Goal: Information Seeking & Learning: Learn about a topic

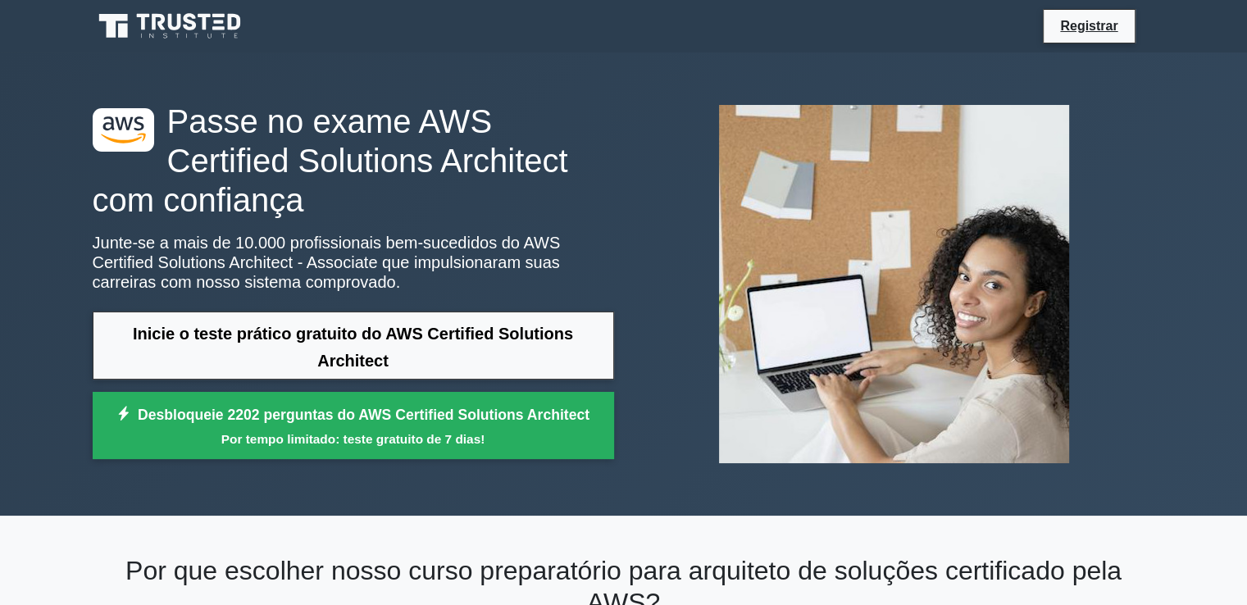
click at [517, 77] on div ".st0{fill:#252F3E;} .st1{fill-rule:evenodd;clip-rule:evenodd;fill:#FF9900;} Pas…" at bounding box center [624, 283] width 1082 height 463
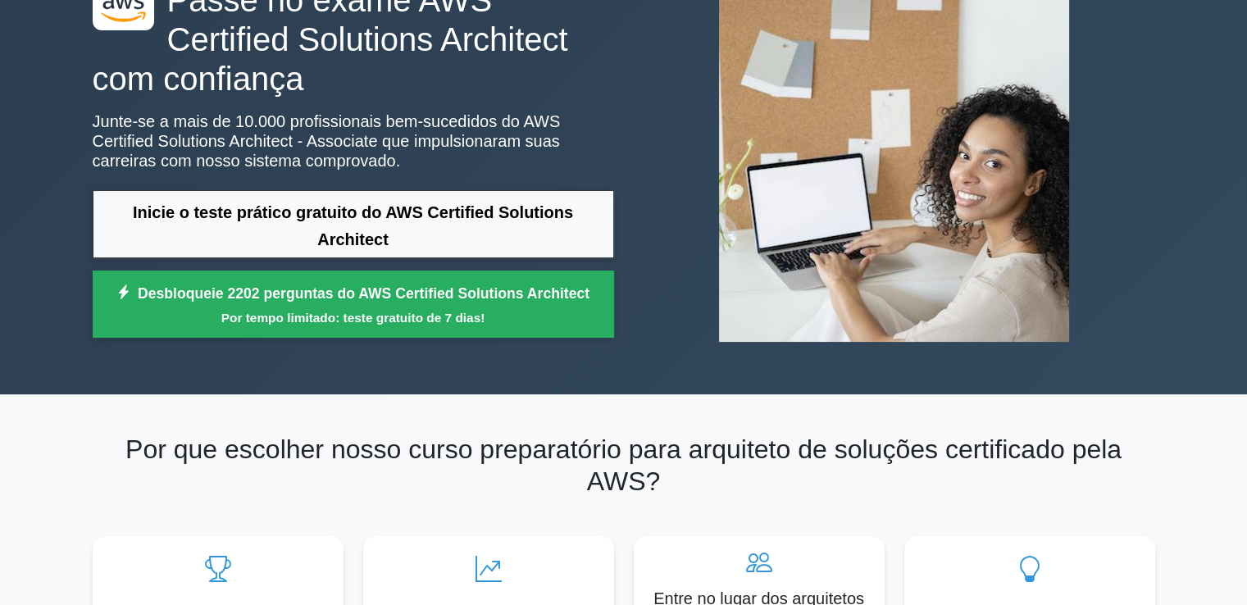
scroll to position [131, 0]
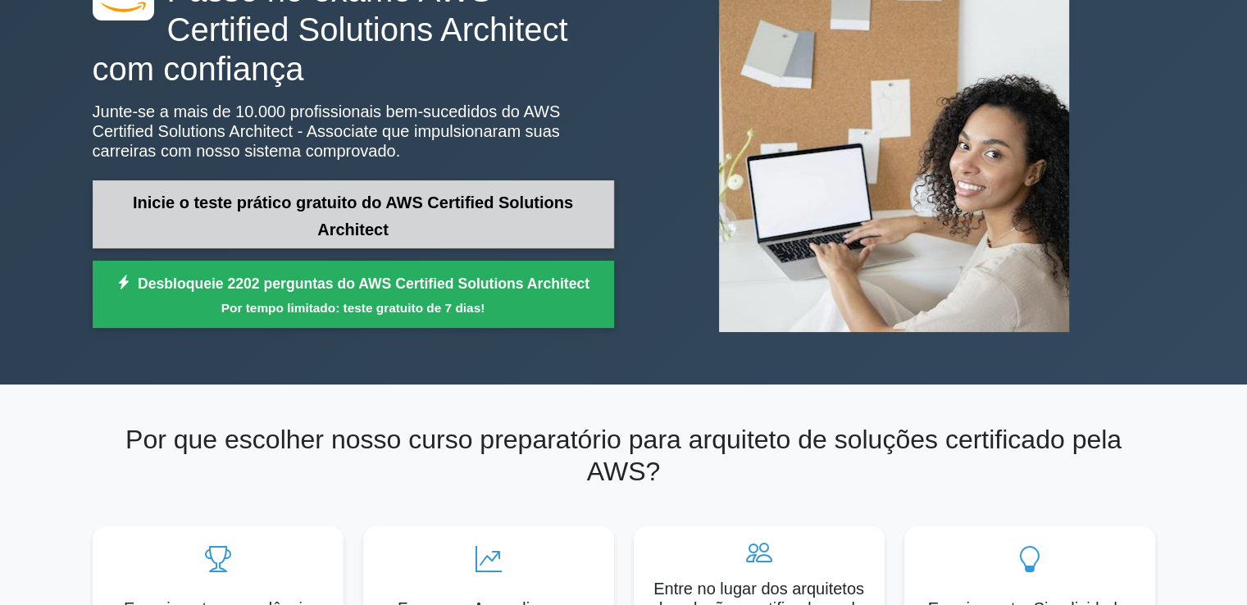
click at [353, 212] on link "Inicie o teste prático gratuito do AWS Certified Solutions Architect" at bounding box center [354, 214] width 522 height 68
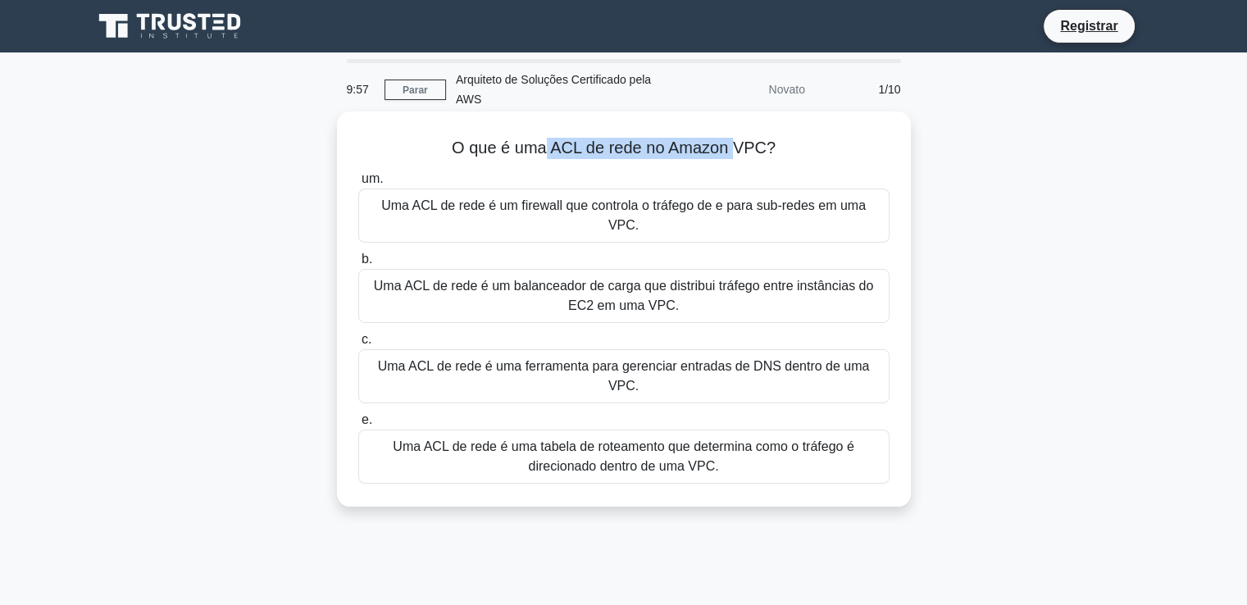
drag, startPoint x: 547, startPoint y: 146, endPoint x: 744, endPoint y: 162, distance: 197.4
click at [744, 162] on div "O que é uma ACL de rede no Amazon VPC? .spinner_0XTQ{transform-origin:center;an…" at bounding box center [624, 309] width 561 height 382
click at [754, 169] on div "um. Uma ACL de rede é um firewall que controla o tráfego de e para sub-redes em…" at bounding box center [624, 326] width 551 height 321
click at [638, 217] on div "Uma ACL de rede é um firewall que controla o tráfego de e para sub-redes em uma…" at bounding box center [623, 216] width 531 height 54
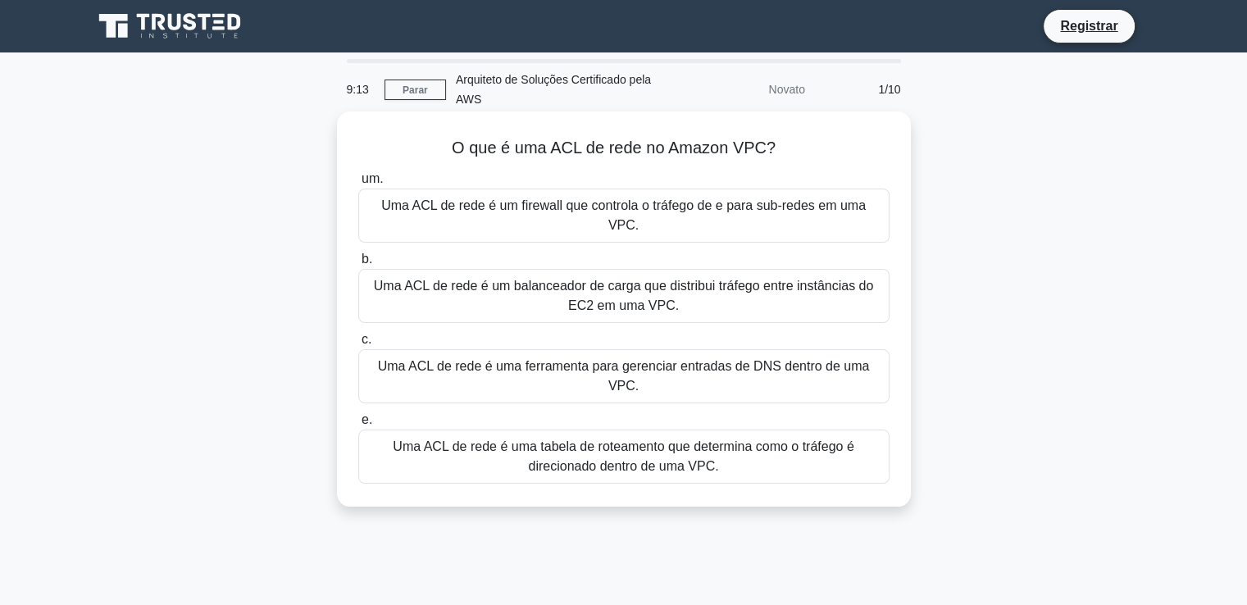
click at [358, 185] on input "um. Uma ACL de rede é um firewall que controla o tráfego de e para sub-redes em…" at bounding box center [358, 179] width 0 height 11
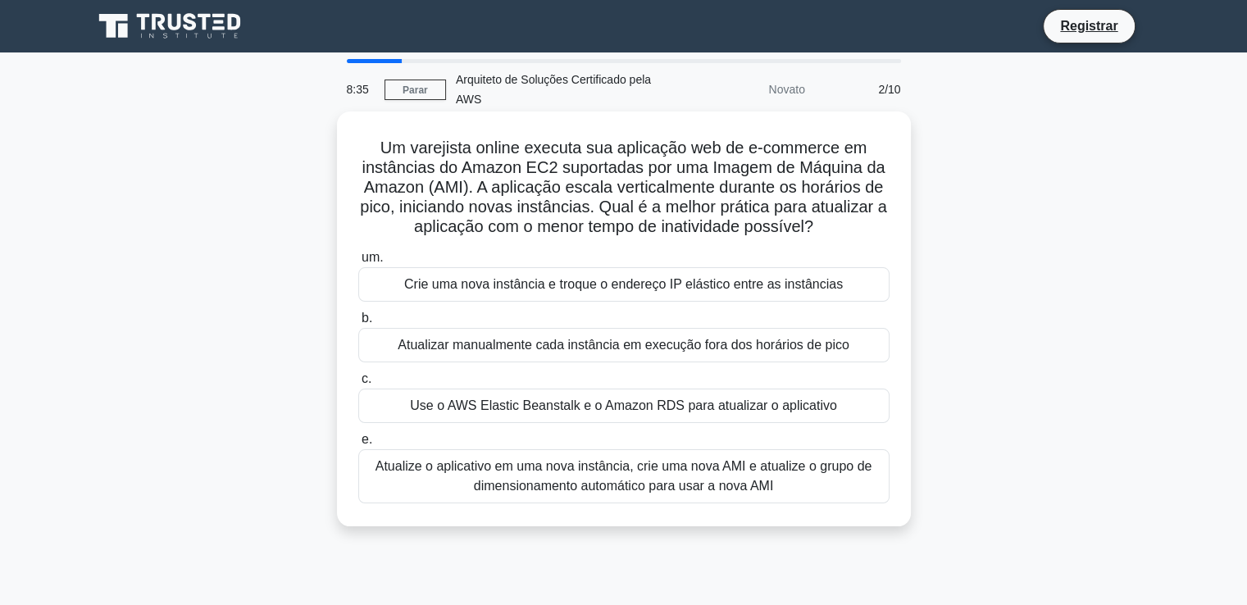
click at [663, 467] on font "Atualize o aplicativo em uma nova instância, crie uma nova AMI e atualize o gru…" at bounding box center [624, 476] width 497 height 34
click at [358, 445] on input "e. Atualize o aplicativo em uma nova instância, crie uma nova AMI e atualize o …" at bounding box center [358, 440] width 0 height 11
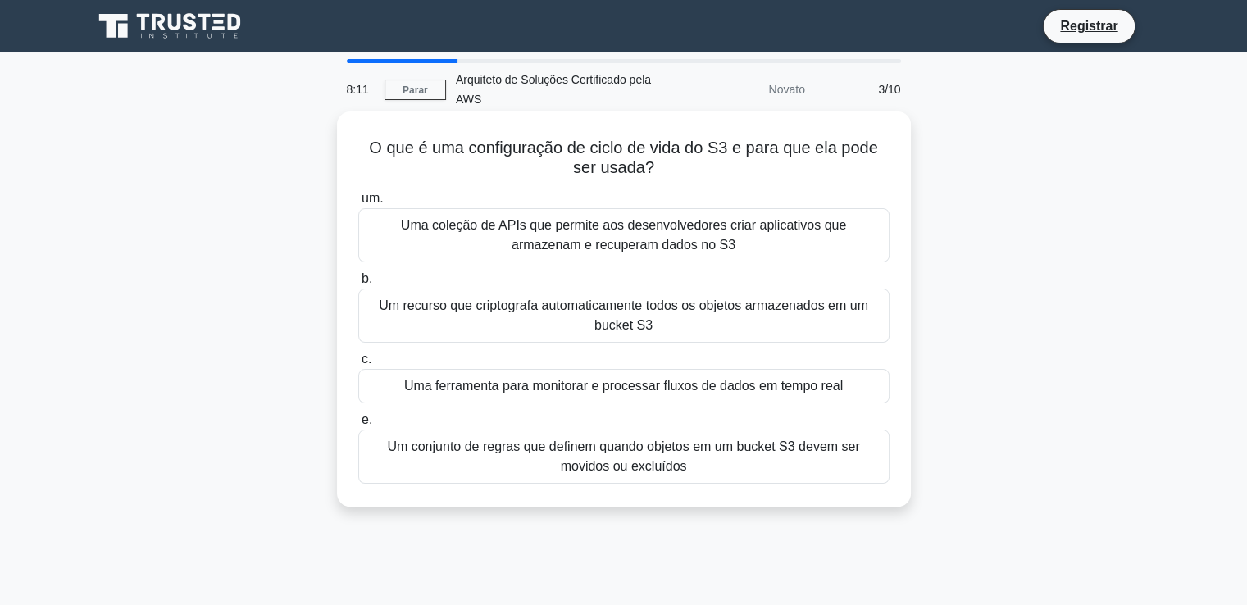
click at [676, 322] on font "Um recurso que criptografa automaticamente todos os objetos armazenados em um b…" at bounding box center [624, 315] width 517 height 39
click at [358, 285] on input "b. Um recurso que criptografa automaticamente todos os objetos armazenados em u…" at bounding box center [358, 279] width 0 height 11
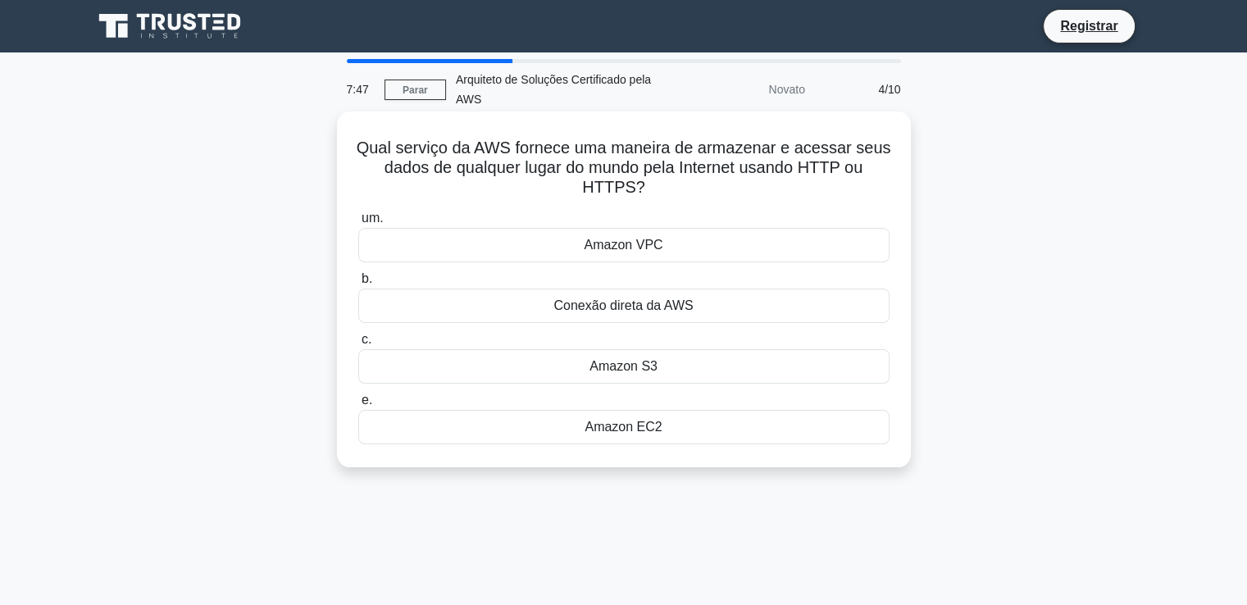
click at [685, 308] on font "Conexão direta da AWS" at bounding box center [623, 306] width 139 height 14
click at [358, 285] on input "b. Conexão direta da AWS" at bounding box center [358, 279] width 0 height 11
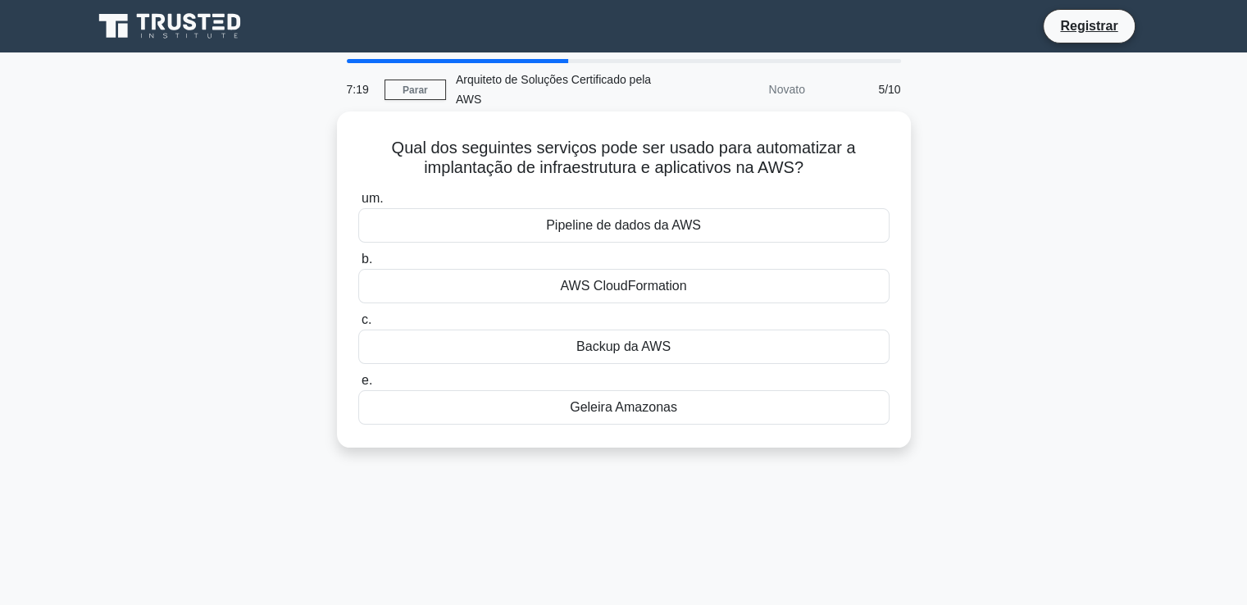
click at [664, 293] on font "AWS CloudFormation" at bounding box center [623, 286] width 126 height 14
click at [358, 265] on input "b. AWS CloudFormation" at bounding box center [358, 259] width 0 height 11
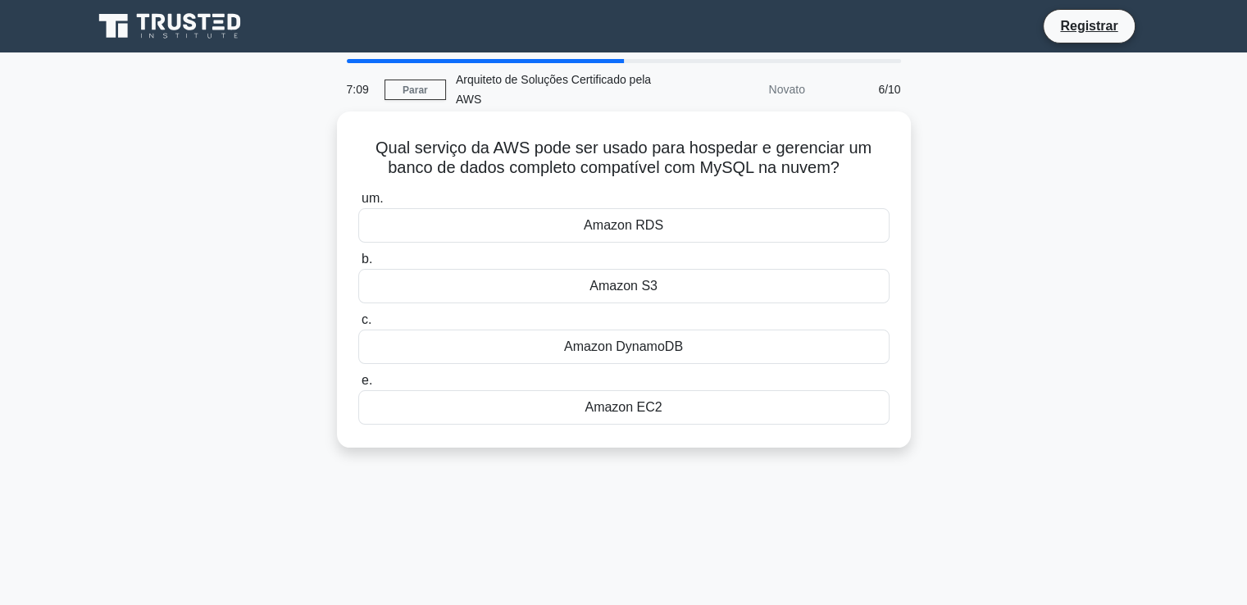
click at [665, 349] on font "Amazon DynamoDB" at bounding box center [623, 347] width 119 height 14
click at [358, 326] on input "c. Amazon DynamoDB" at bounding box center [358, 320] width 0 height 11
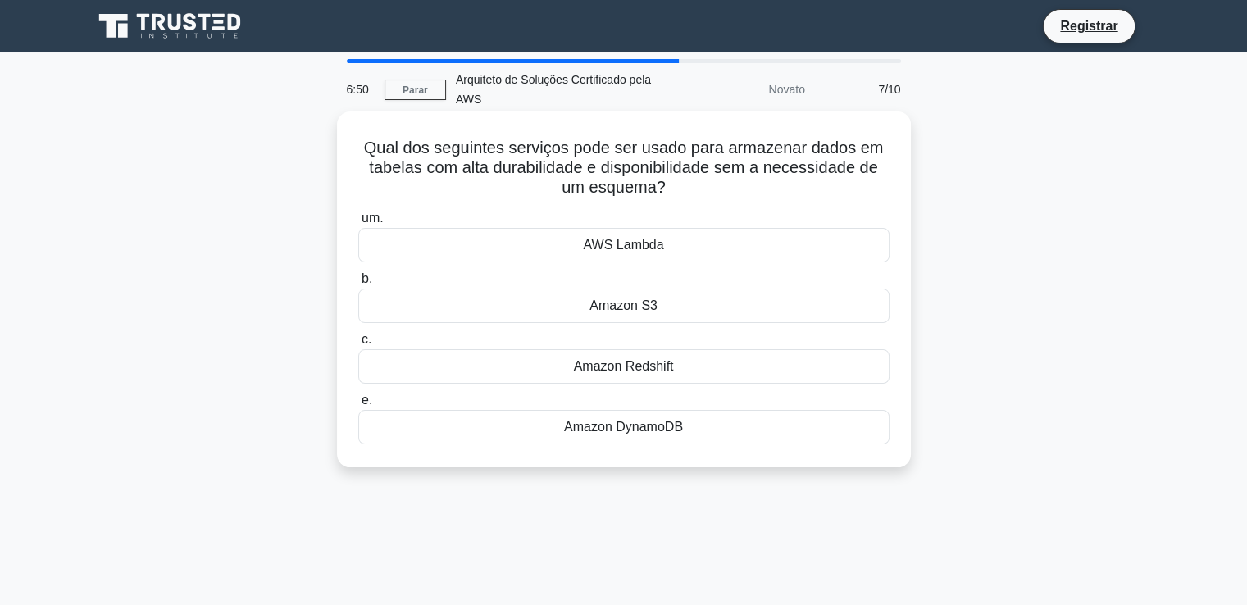
click at [677, 247] on div "AWS Lambda" at bounding box center [623, 245] width 531 height 34
click at [358, 224] on input "um. AWS Lambda" at bounding box center [358, 218] width 0 height 11
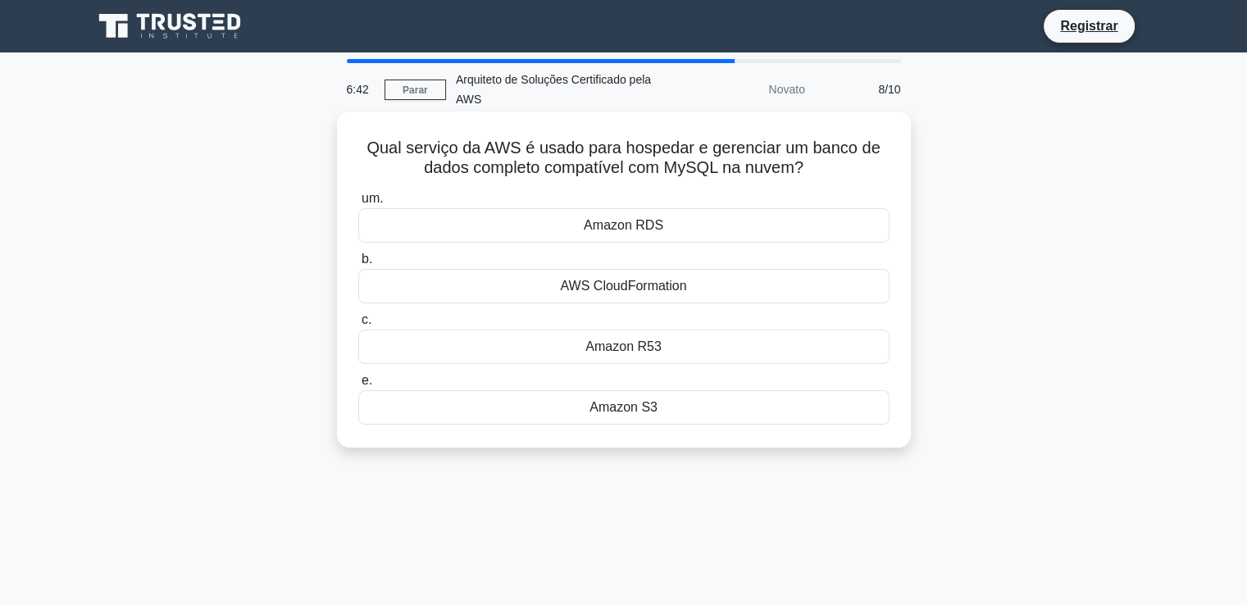
click at [686, 283] on div "AWS CloudFormation" at bounding box center [623, 286] width 531 height 34
click at [358, 265] on input "b. AWS CloudFormation" at bounding box center [358, 259] width 0 height 11
click at [671, 289] on font "AWS CloudFormation" at bounding box center [623, 286] width 126 height 14
click at [358, 265] on input "b. AWS CloudFormation" at bounding box center [358, 259] width 0 height 11
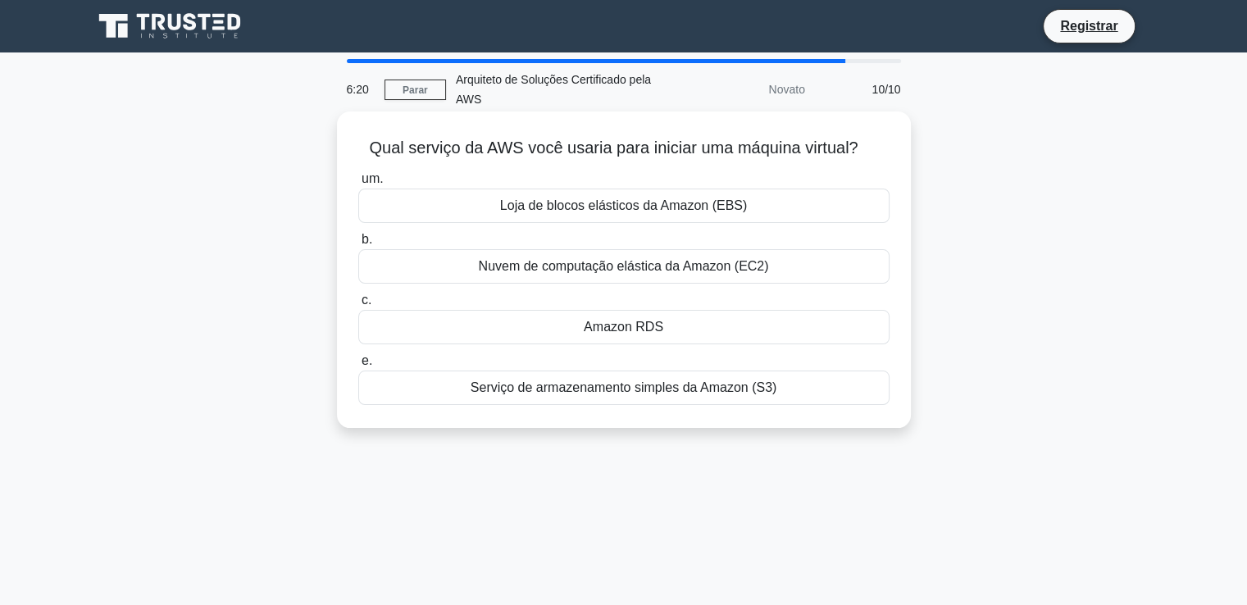
click at [665, 381] on font "Serviço de armazenamento simples da Amazon (S3)" at bounding box center [624, 388] width 307 height 14
click at [358, 367] on input "e. Serviço de armazenamento simples da Amazon (S3)" at bounding box center [358, 361] width 0 height 11
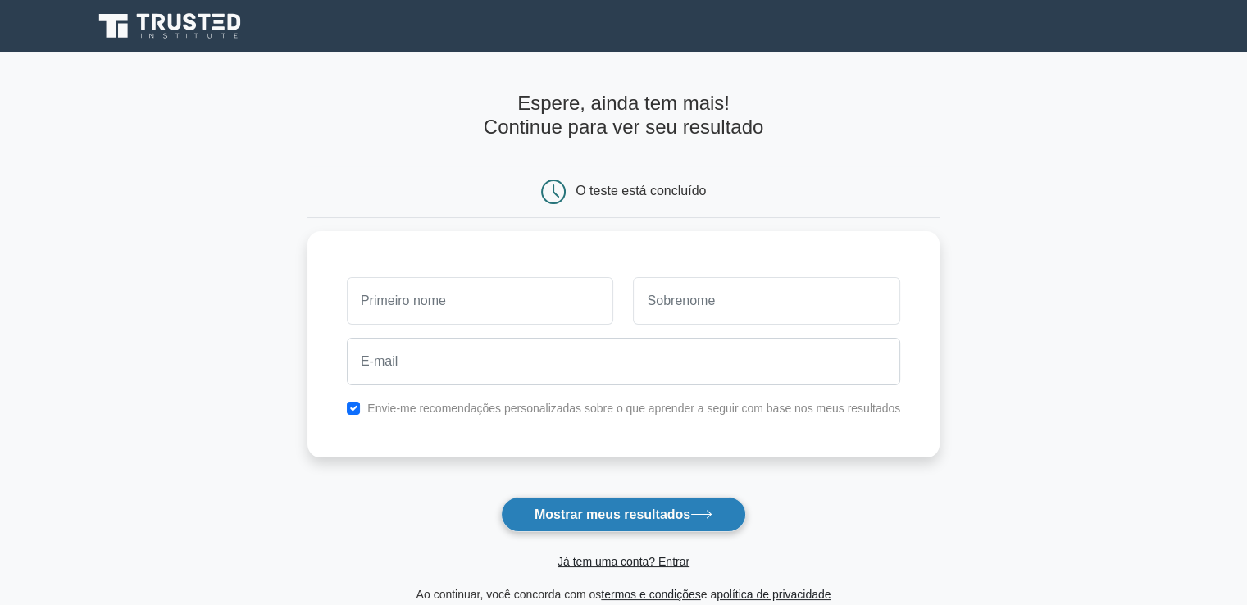
click at [659, 522] on font "Mostrar meus resultados" at bounding box center [613, 515] width 156 height 14
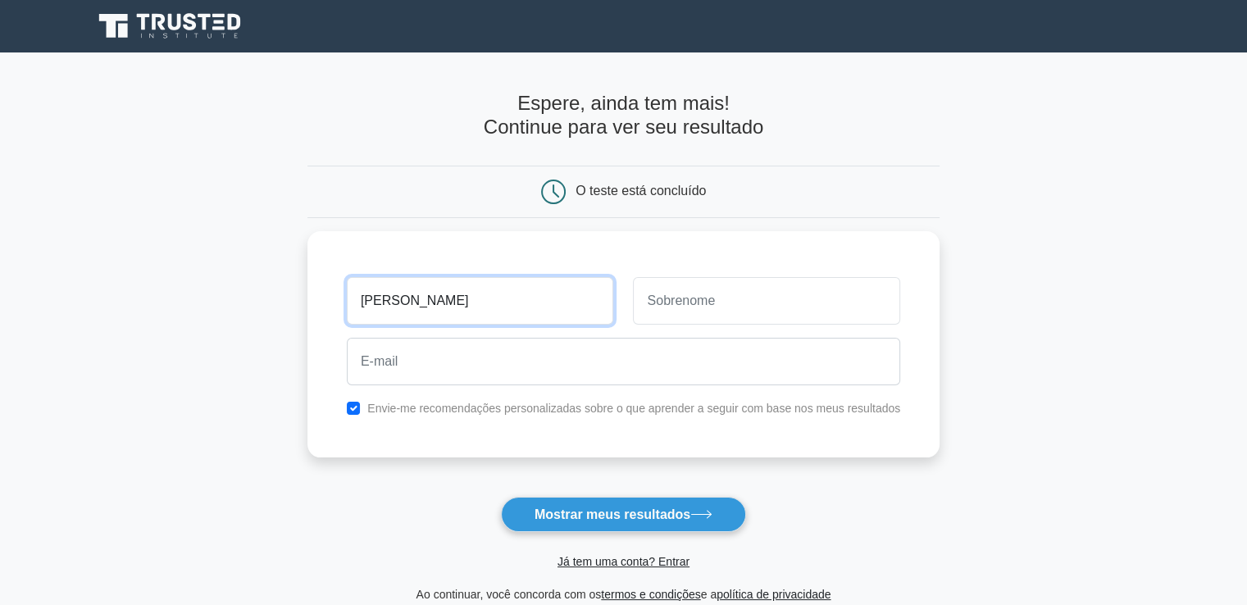
type input "Patrick"
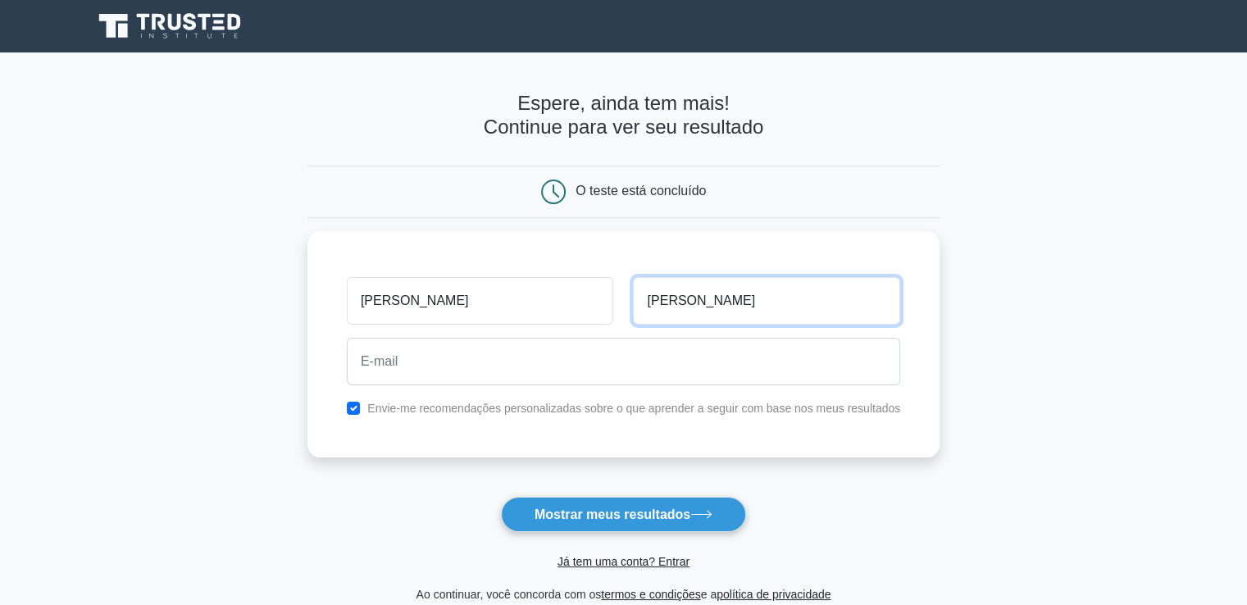
type input "Hoffmann"
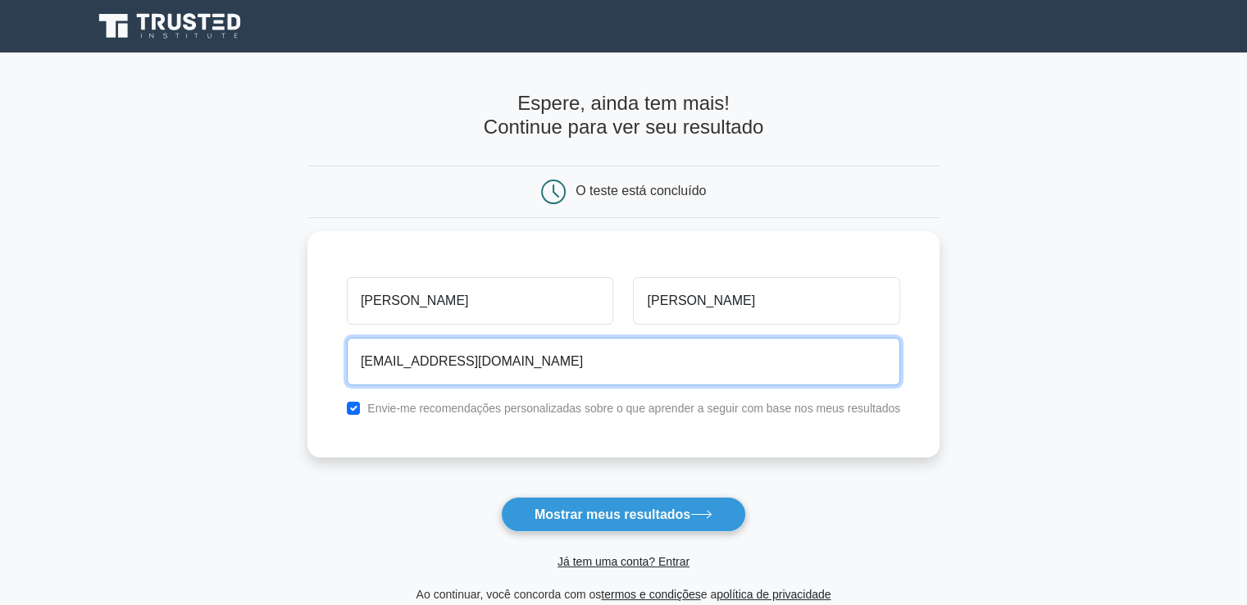
type input "patrickhoffmanncampos@gmail.com"
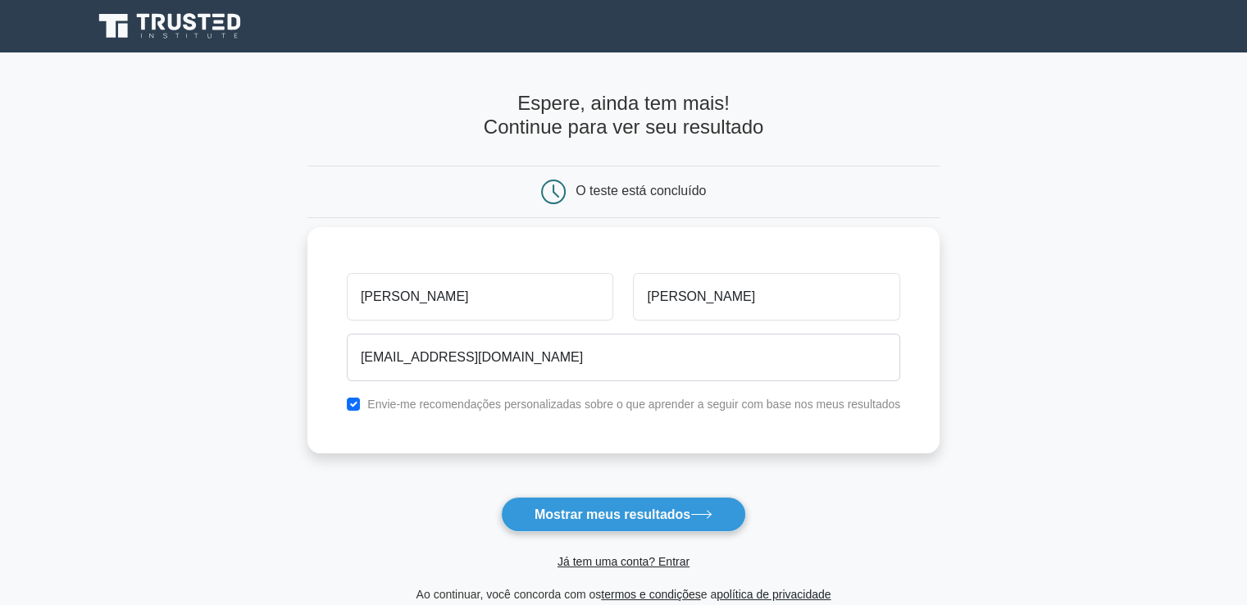
click at [565, 403] on font "Envie-me recomendações personalizadas sobre o que aprender a seguir com base no…" at bounding box center [633, 404] width 533 height 13
click at [353, 401] on input "checkbox" at bounding box center [353, 404] width 13 height 13
checkbox input "false"
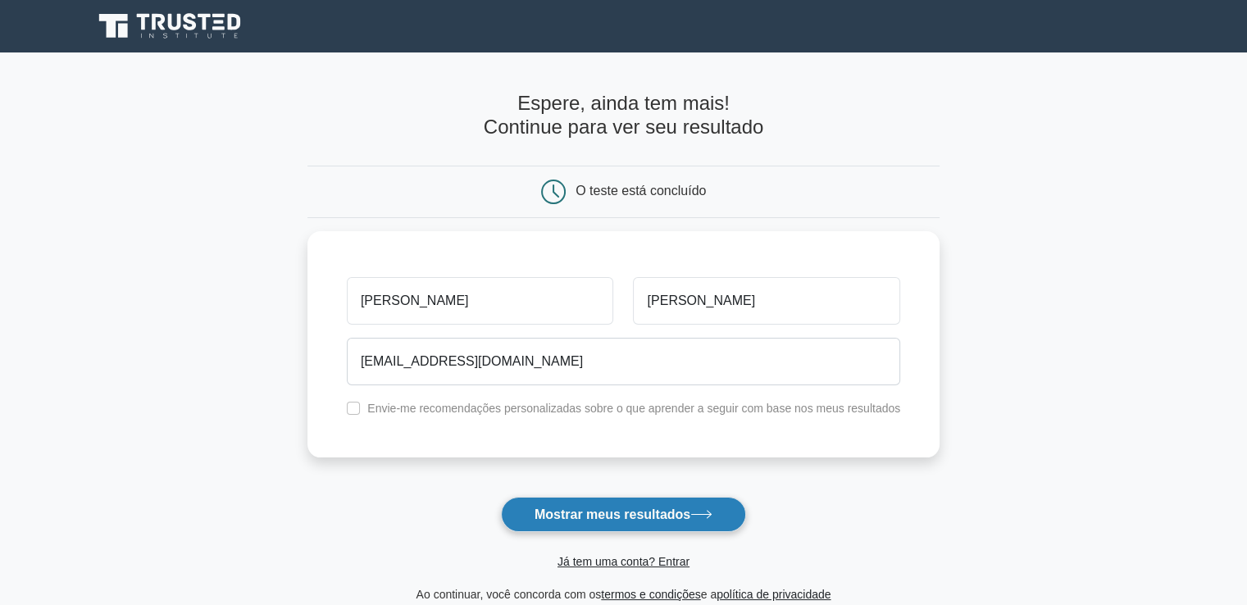
click at [669, 513] on font "Mostrar meus resultados" at bounding box center [613, 515] width 156 height 14
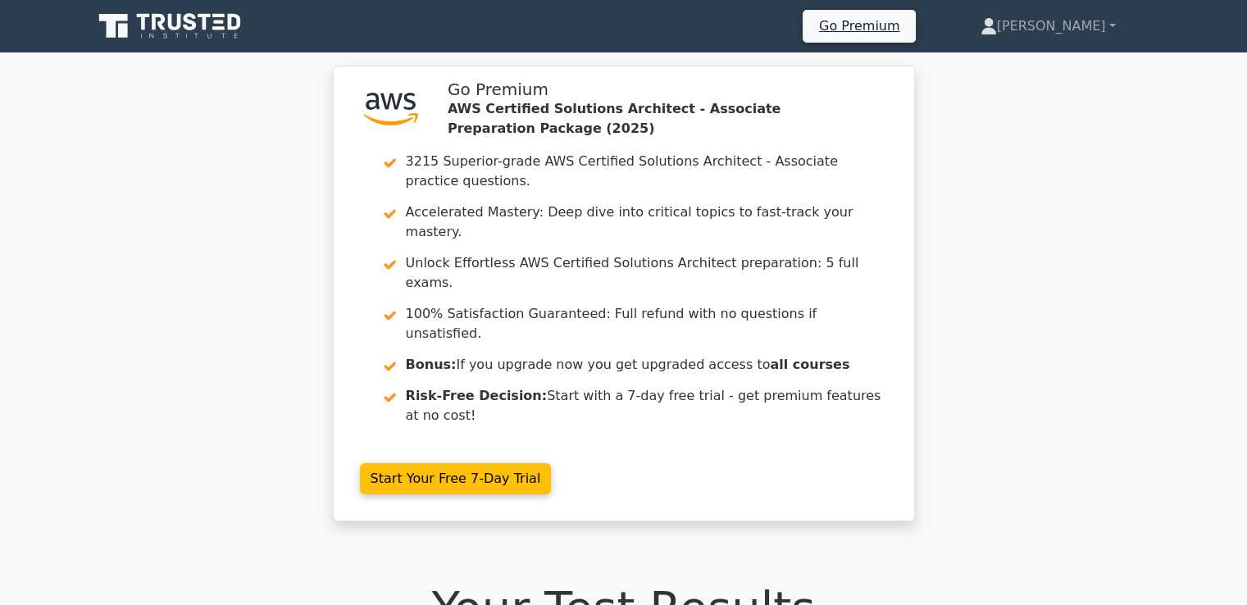
click at [938, 320] on div ".st0{fill:#252F3E;} .st1{fill-rule:evenodd;clip-rule:evenodd;fill:#FF9900;} Go …" at bounding box center [623, 304] width 1247 height 476
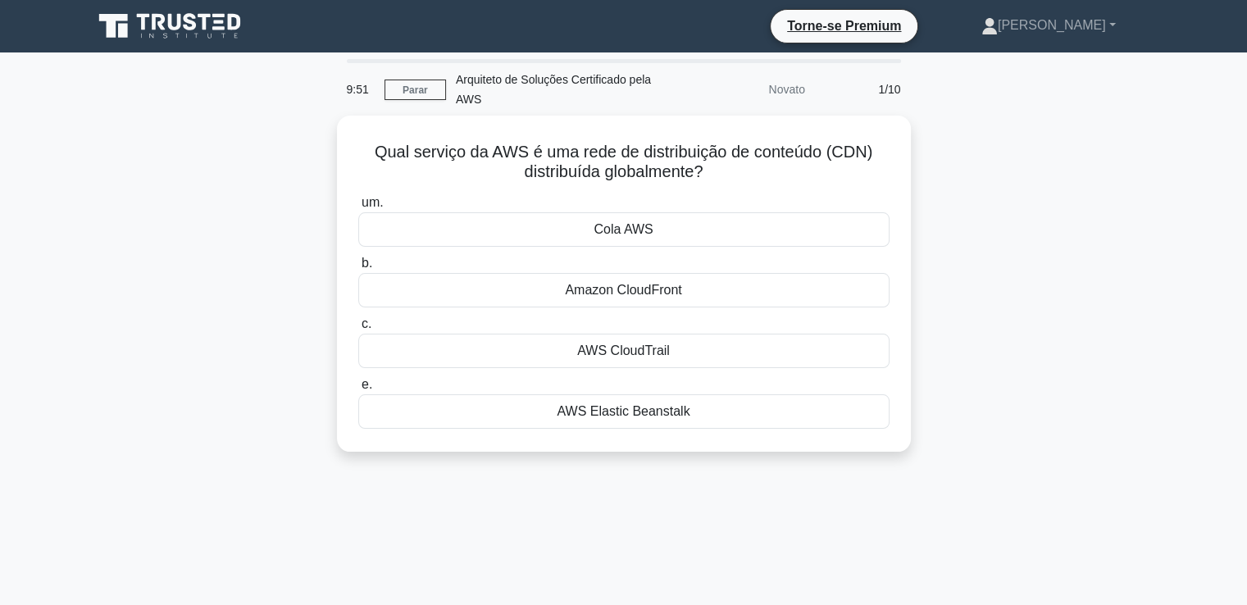
click at [996, 290] on div "Qual serviço da AWS é uma rede de distribuição de conteúdo (CDN) distribuída gl…" at bounding box center [624, 294] width 1082 height 356
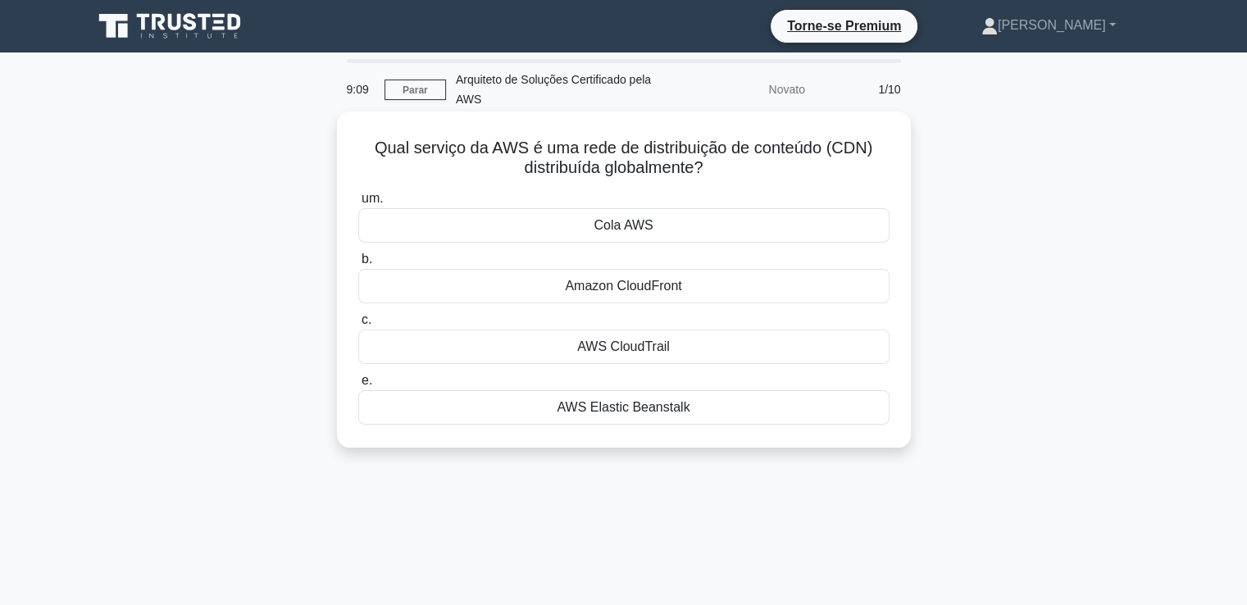
click at [695, 289] on div "Amazon CloudFront" at bounding box center [623, 286] width 531 height 34
click at [358, 265] on input "b. Amazon CloudFront" at bounding box center [358, 259] width 0 height 11
